Goal: Transaction & Acquisition: Purchase product/service

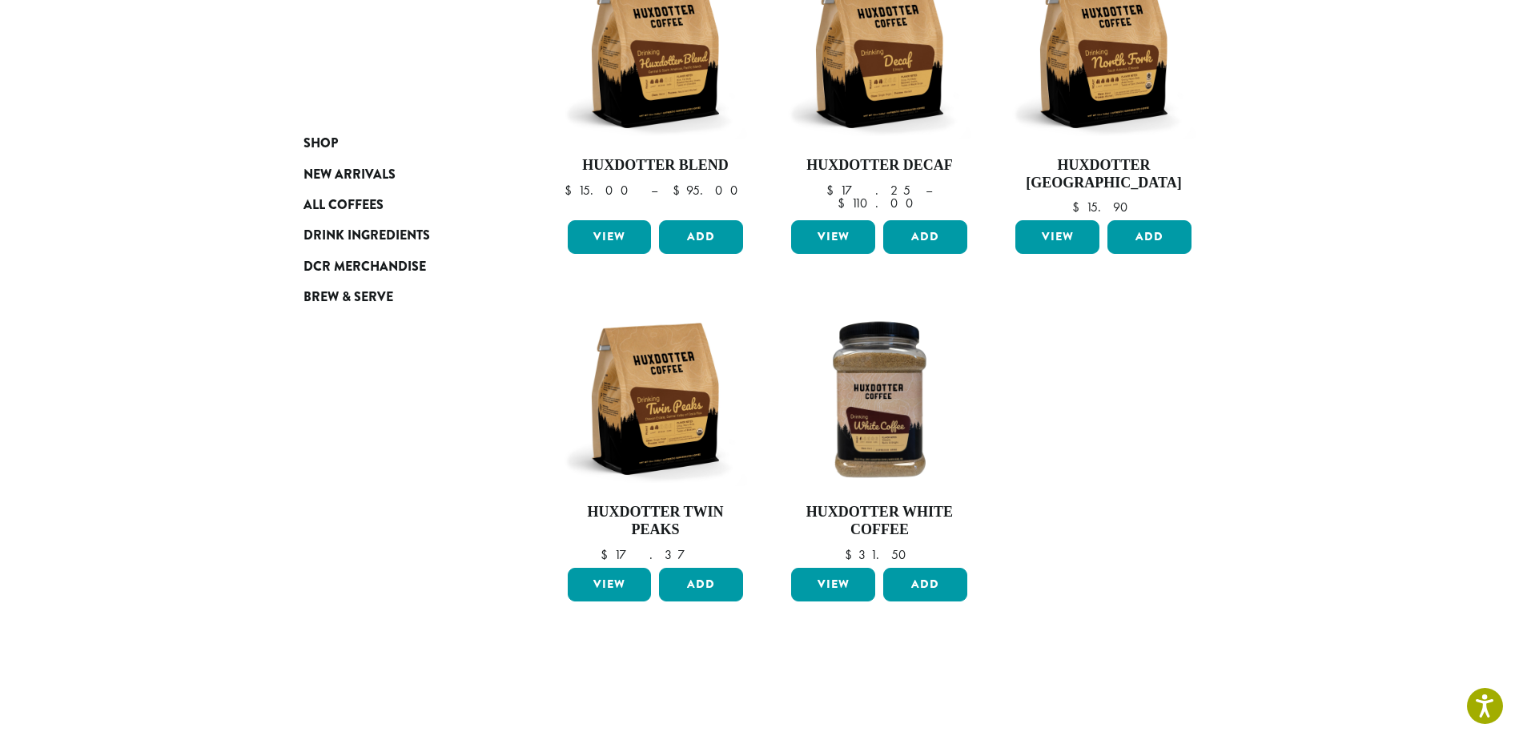
scroll to position [320, 0]
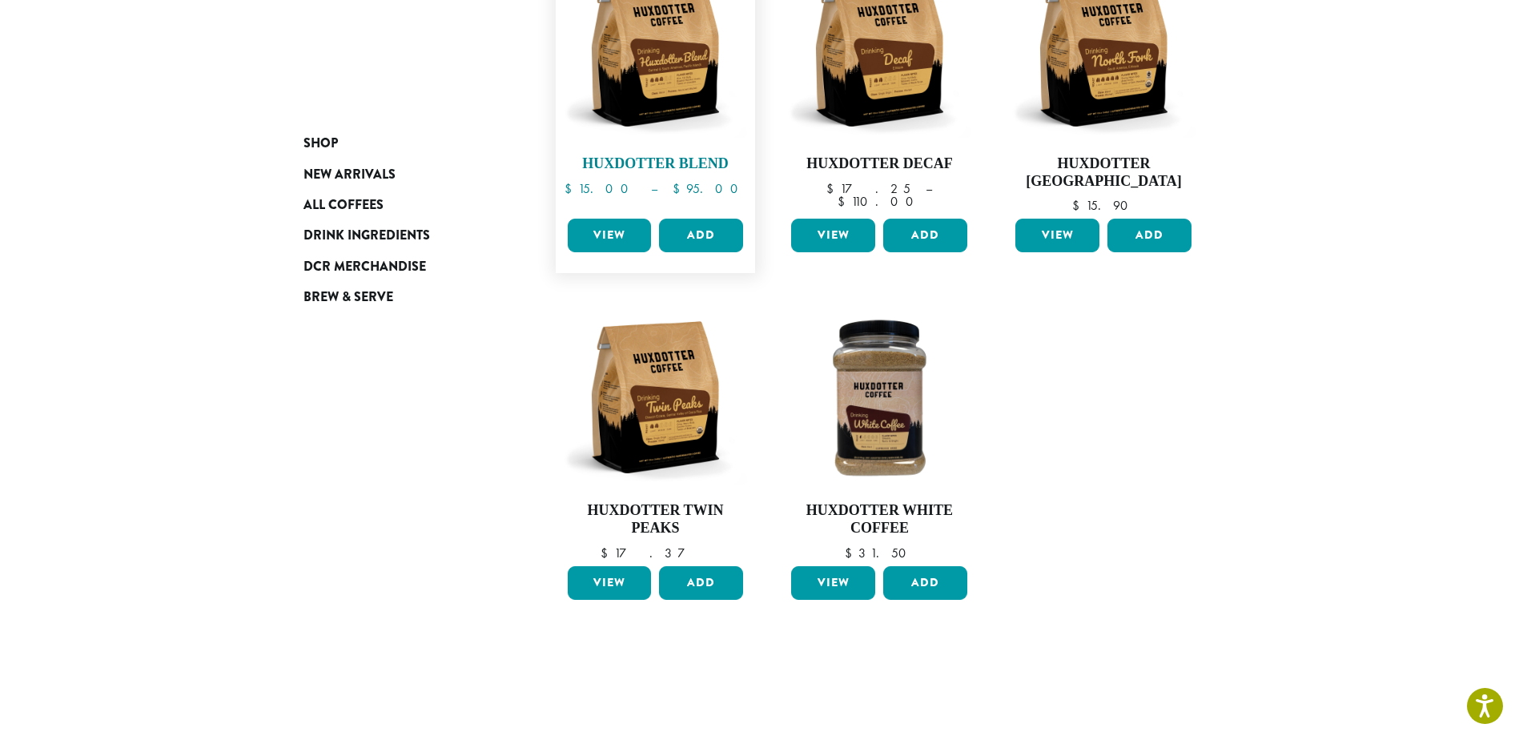
click at [632, 81] on img at bounding box center [655, 50] width 184 height 184
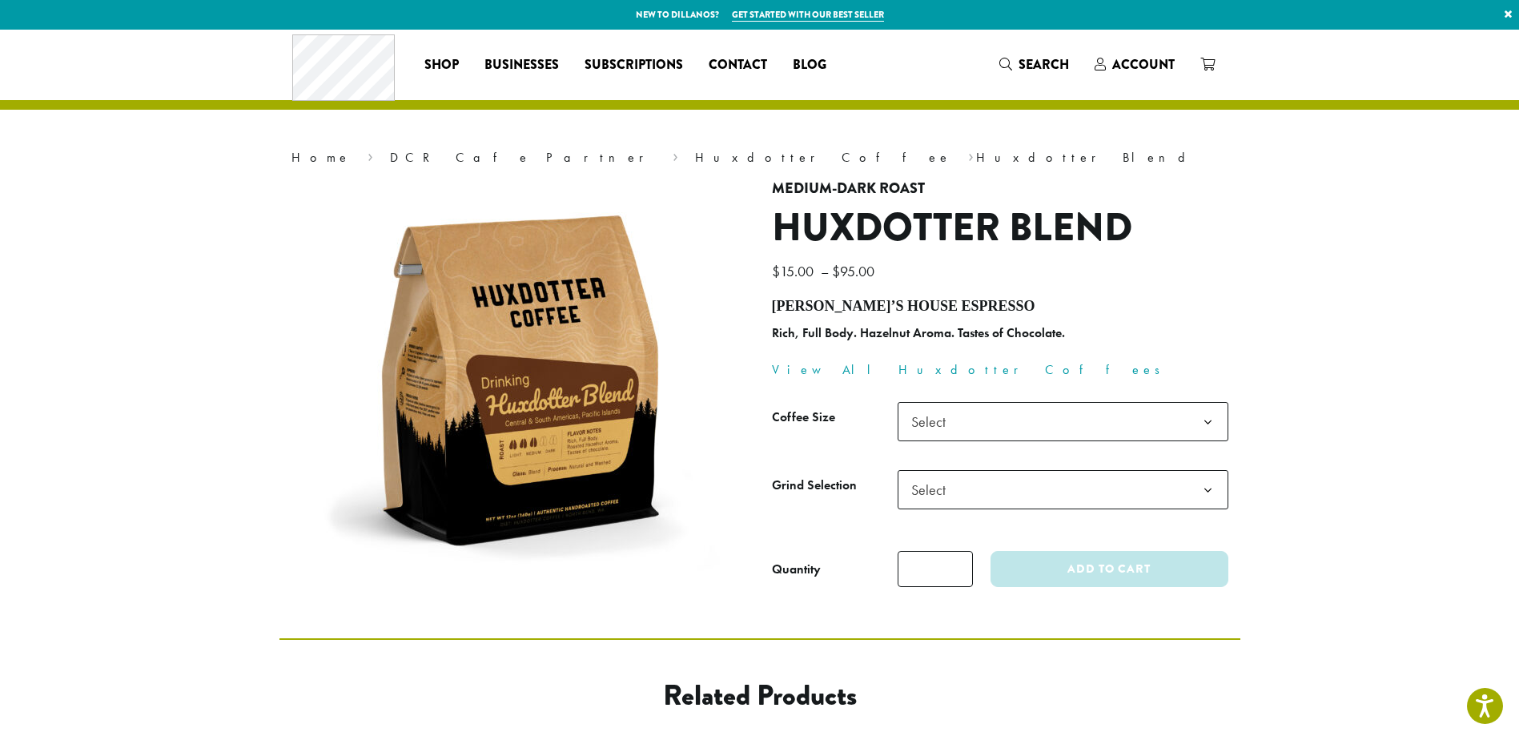
click at [1076, 415] on span "Select" at bounding box center [1063, 421] width 331 height 39
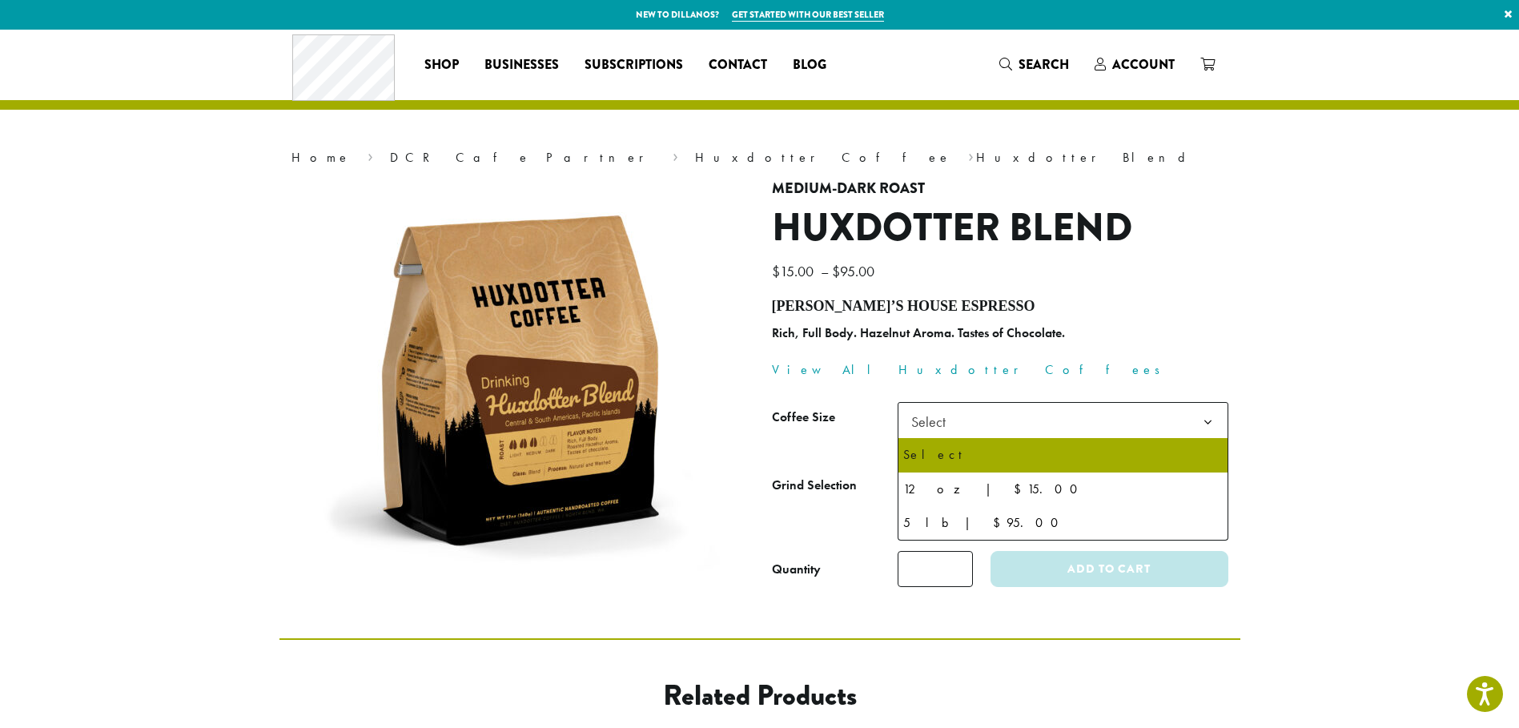
click at [1100, 312] on h4 "Huxdotter’s House Espresso" at bounding box center [1000, 307] width 457 height 18
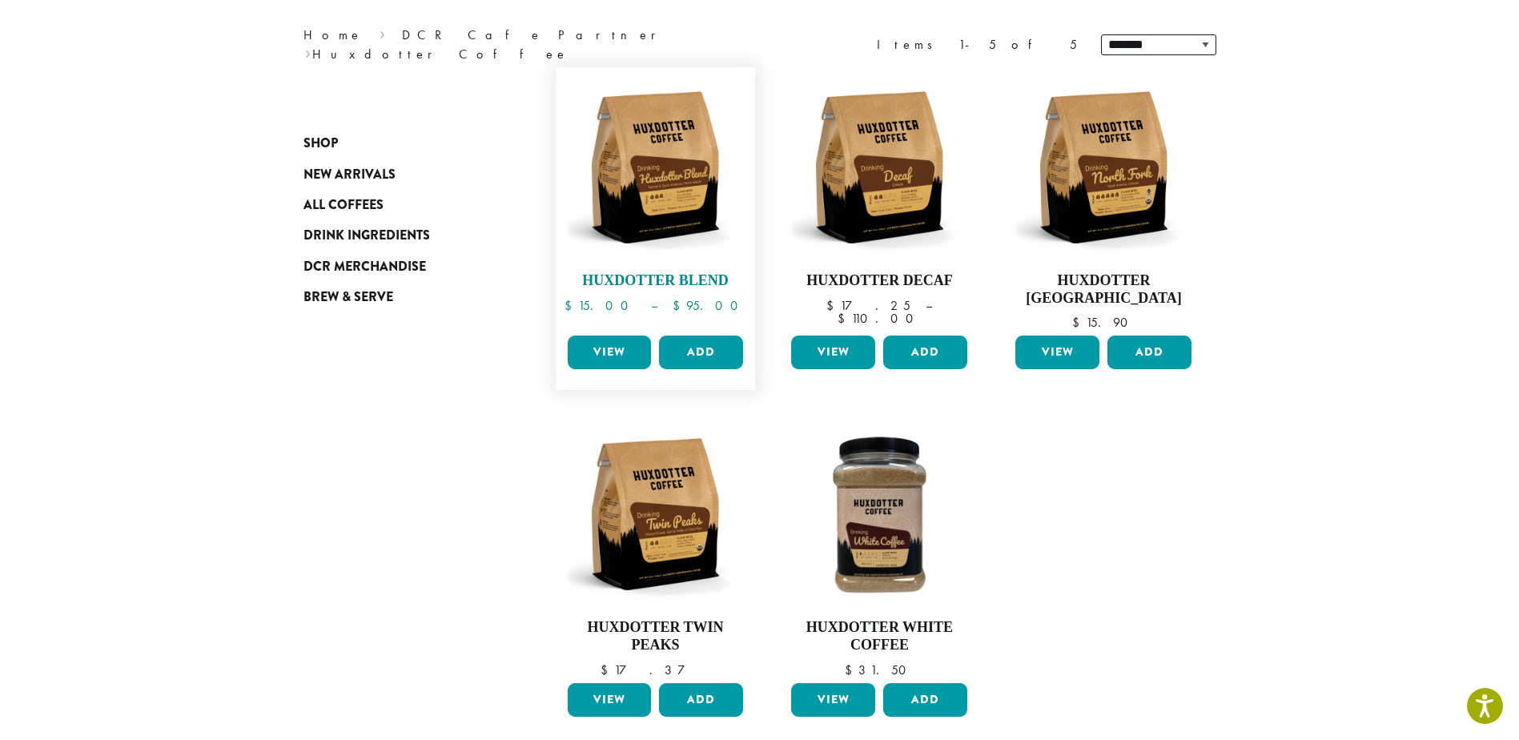
scroll to position [240, 0]
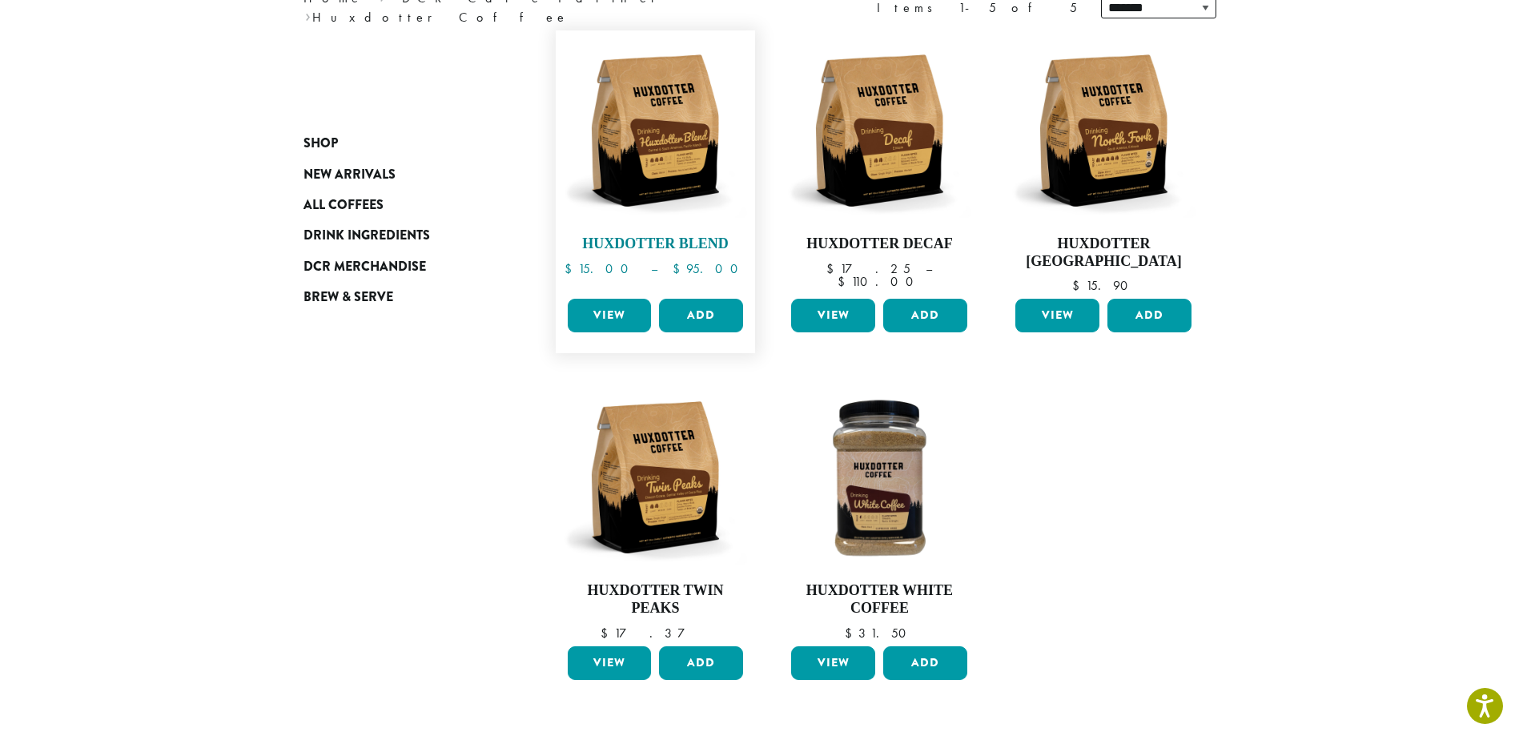
click at [712, 144] on img at bounding box center [655, 130] width 184 height 184
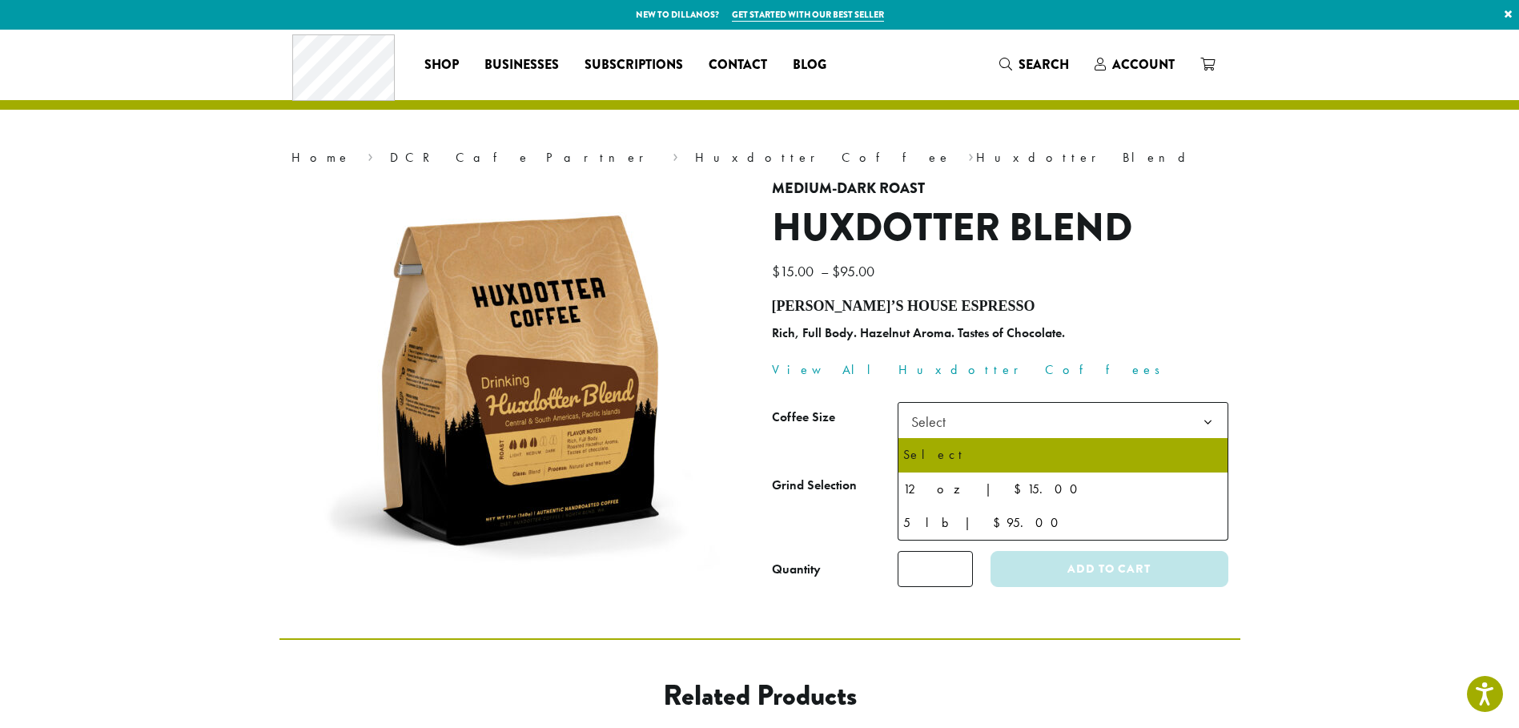
click at [984, 422] on span "Select" at bounding box center [1063, 421] width 331 height 39
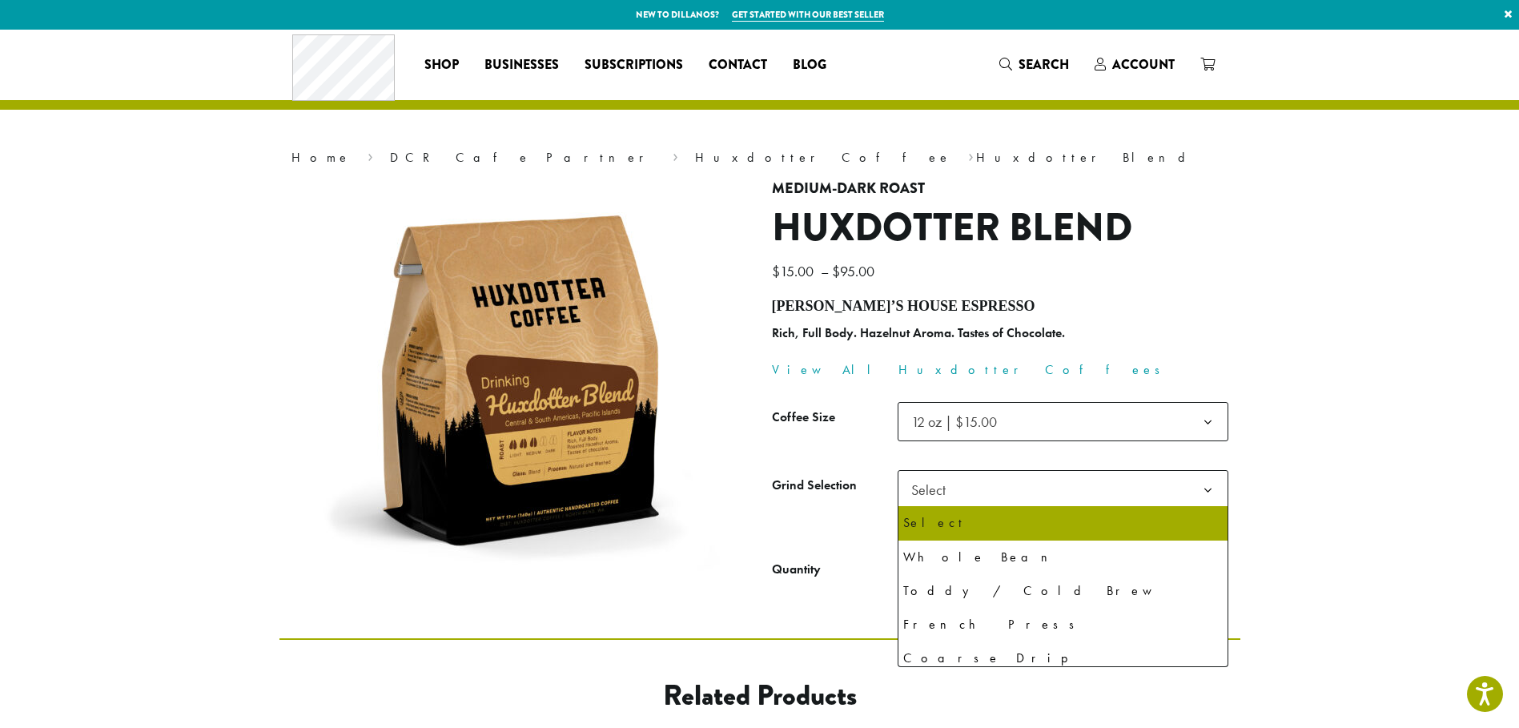
click at [980, 495] on span "Select" at bounding box center [1063, 489] width 331 height 39
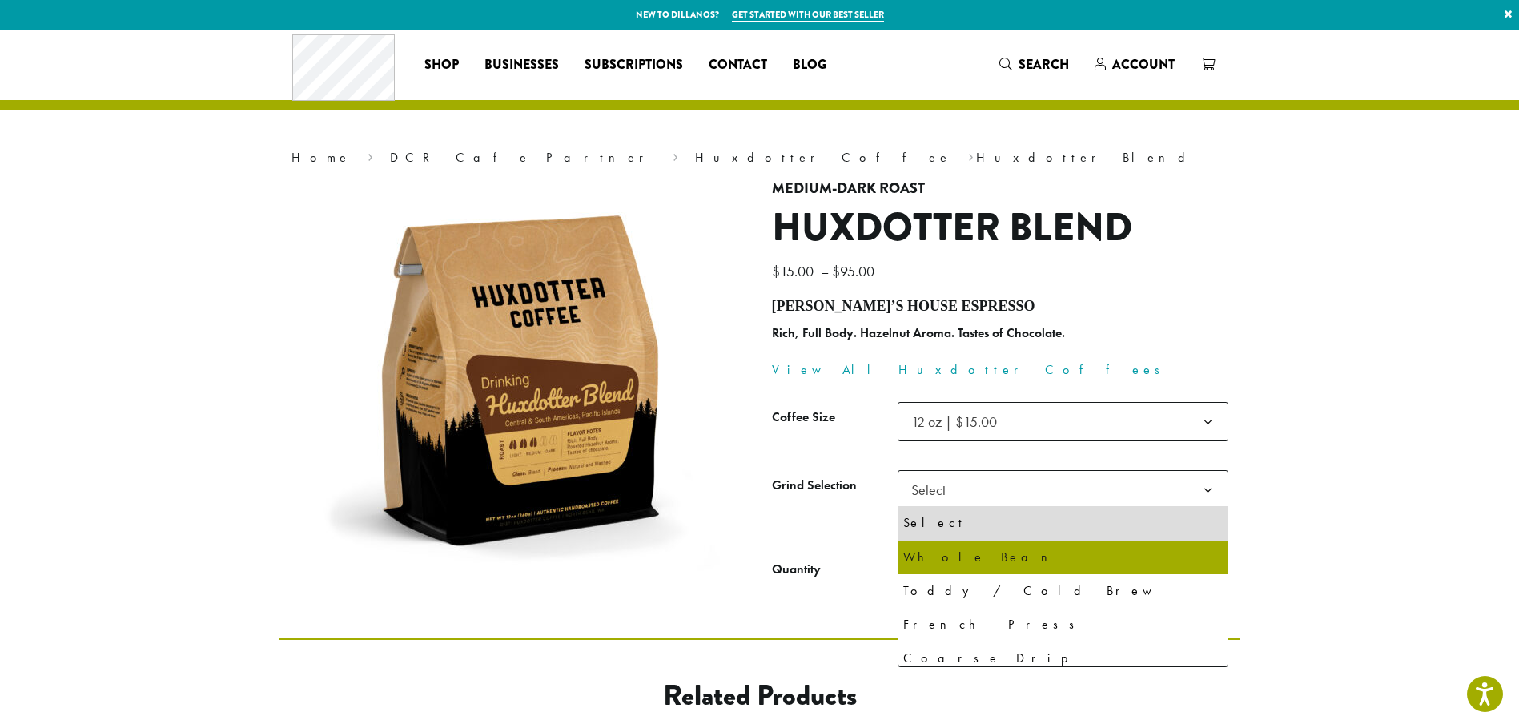
select select "*********"
select select "**********"
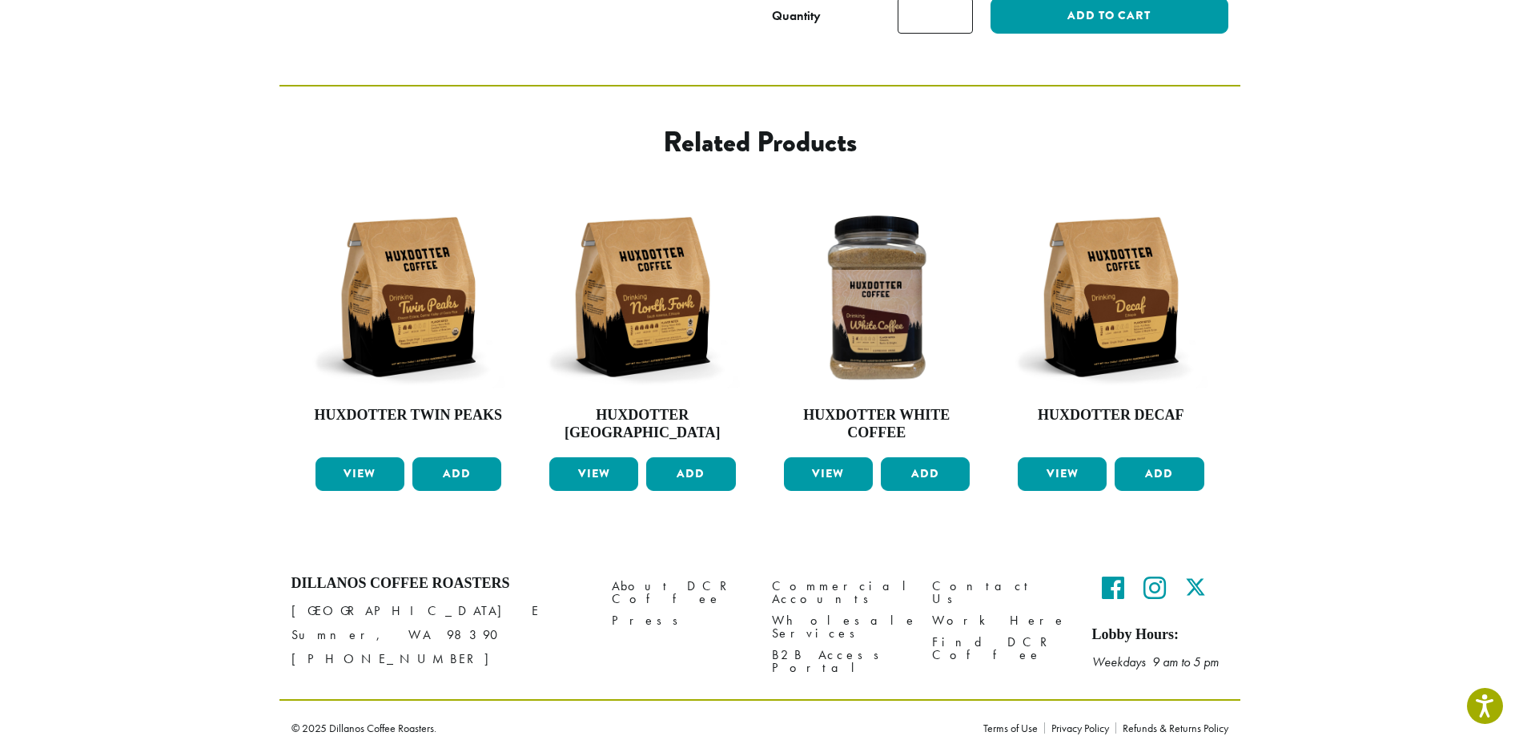
scroll to position [614, 0]
